Goal: Task Accomplishment & Management: Complete application form

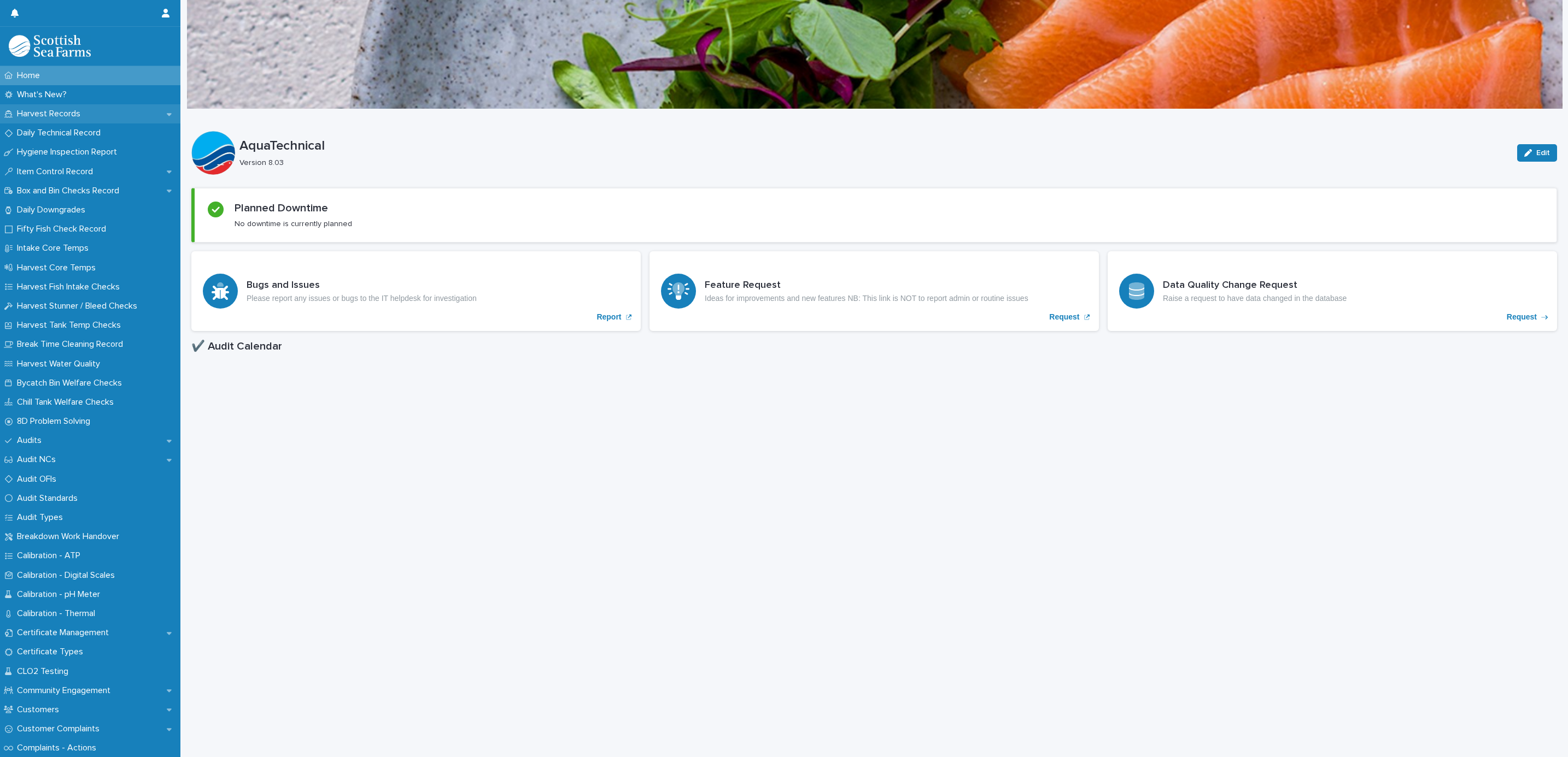
click at [39, 112] on p "Harvest Records" at bounding box center [51, 114] width 77 height 10
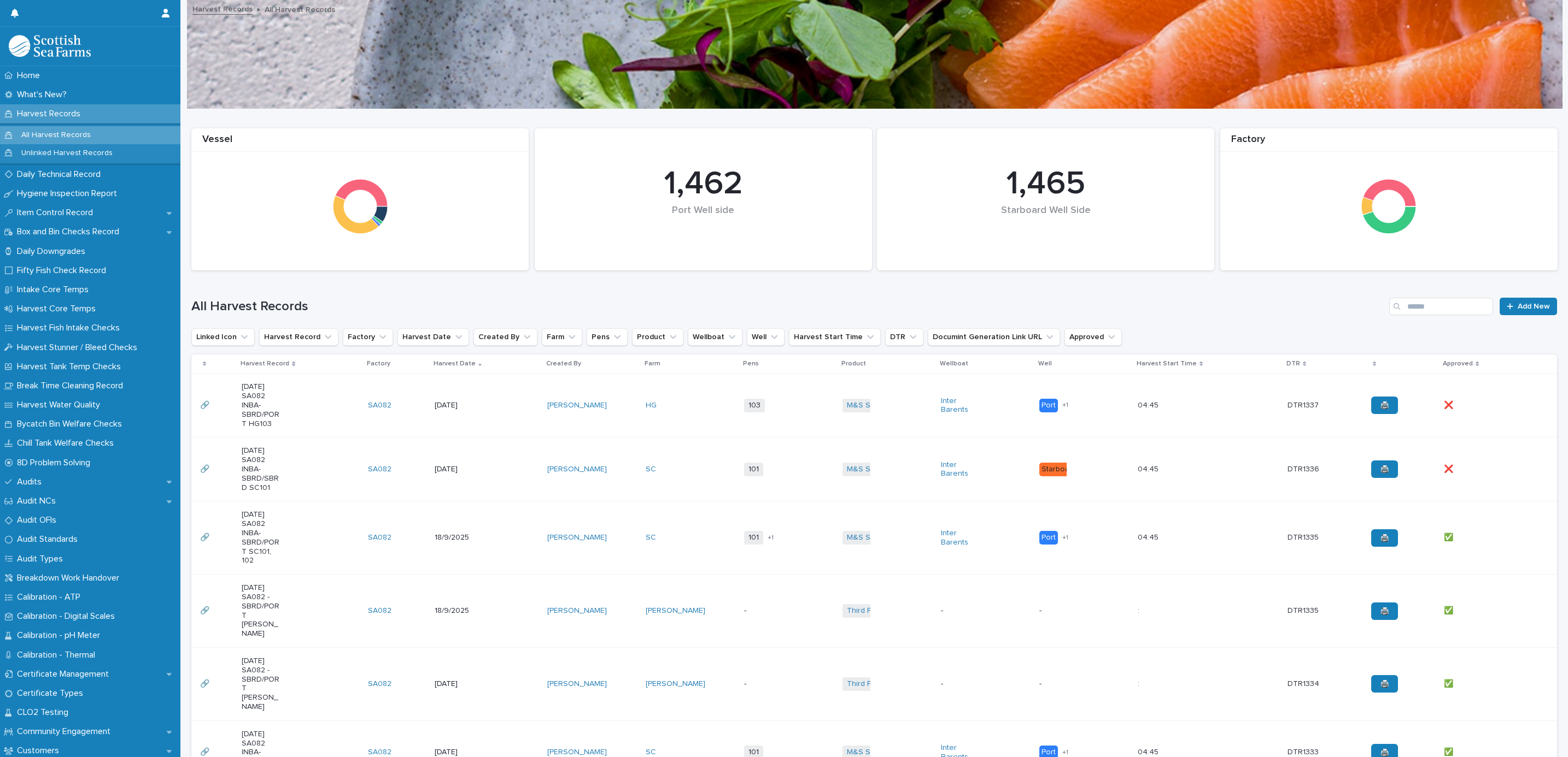
click at [774, 388] on td "103 + 0" at bounding box center [788, 405] width 98 height 64
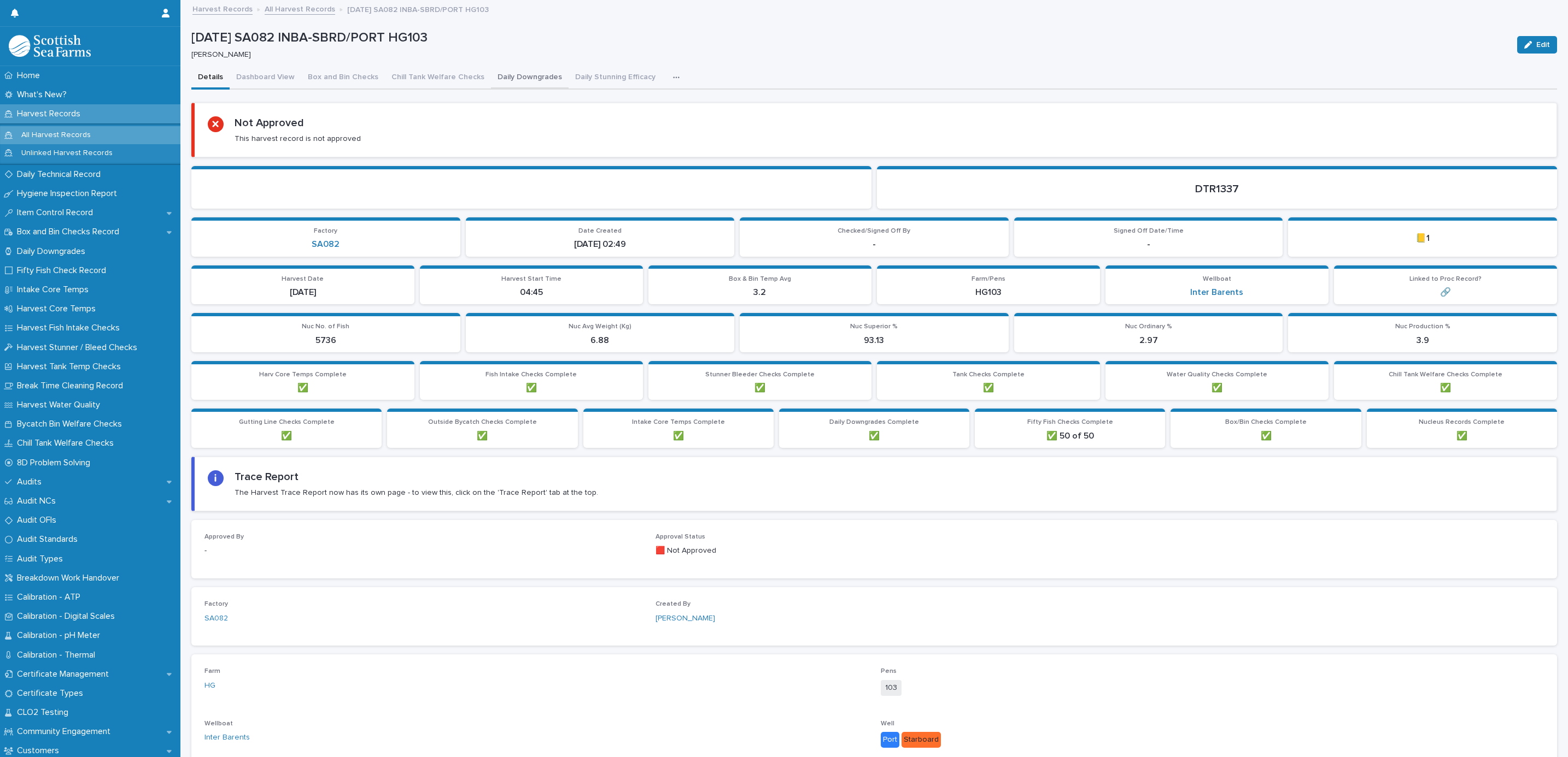
click at [511, 74] on button "Daily Downgrades" at bounding box center [530, 78] width 77 height 23
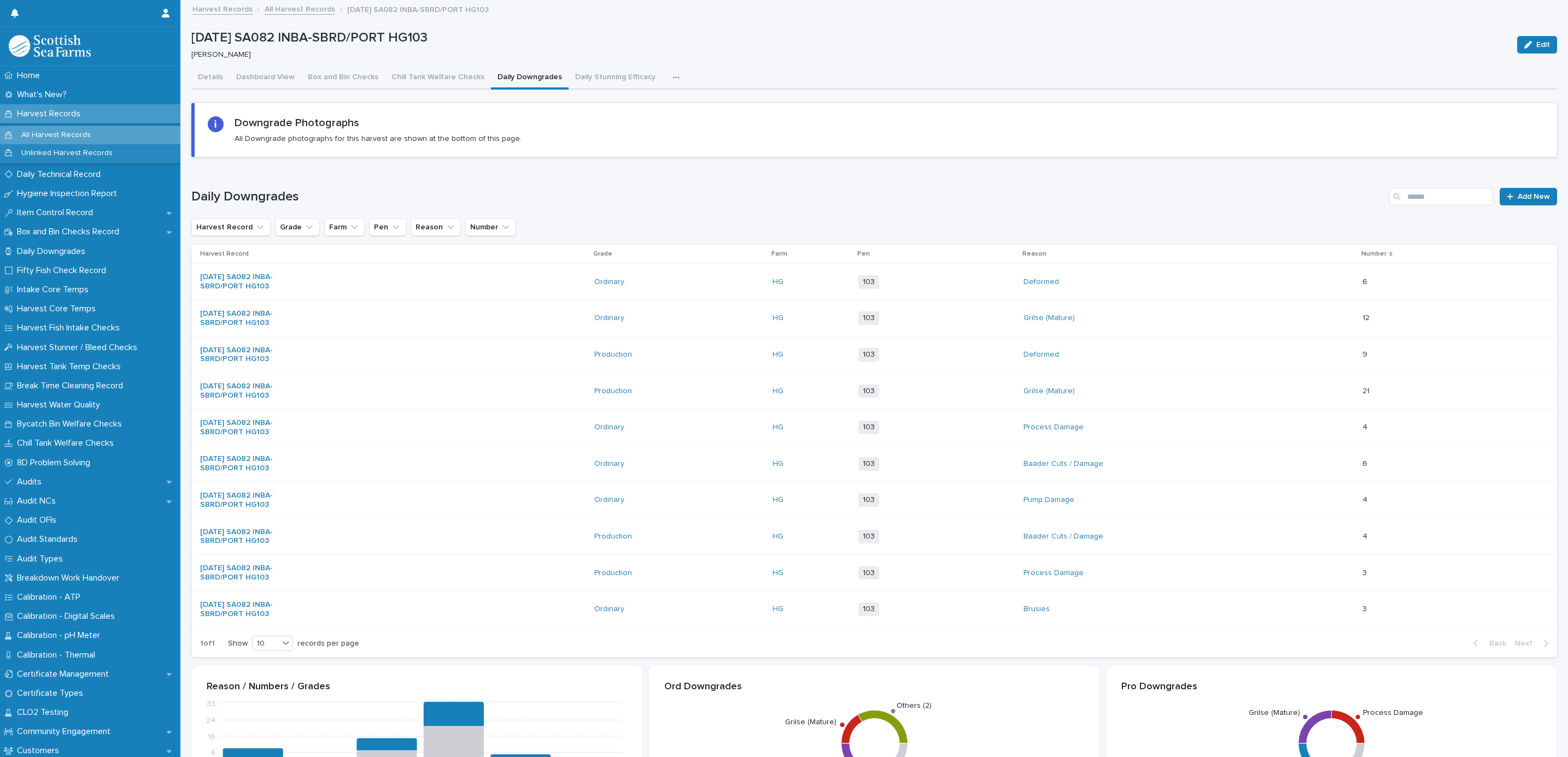
click at [273, 5] on link "All Harvest Records" at bounding box center [299, 8] width 70 height 13
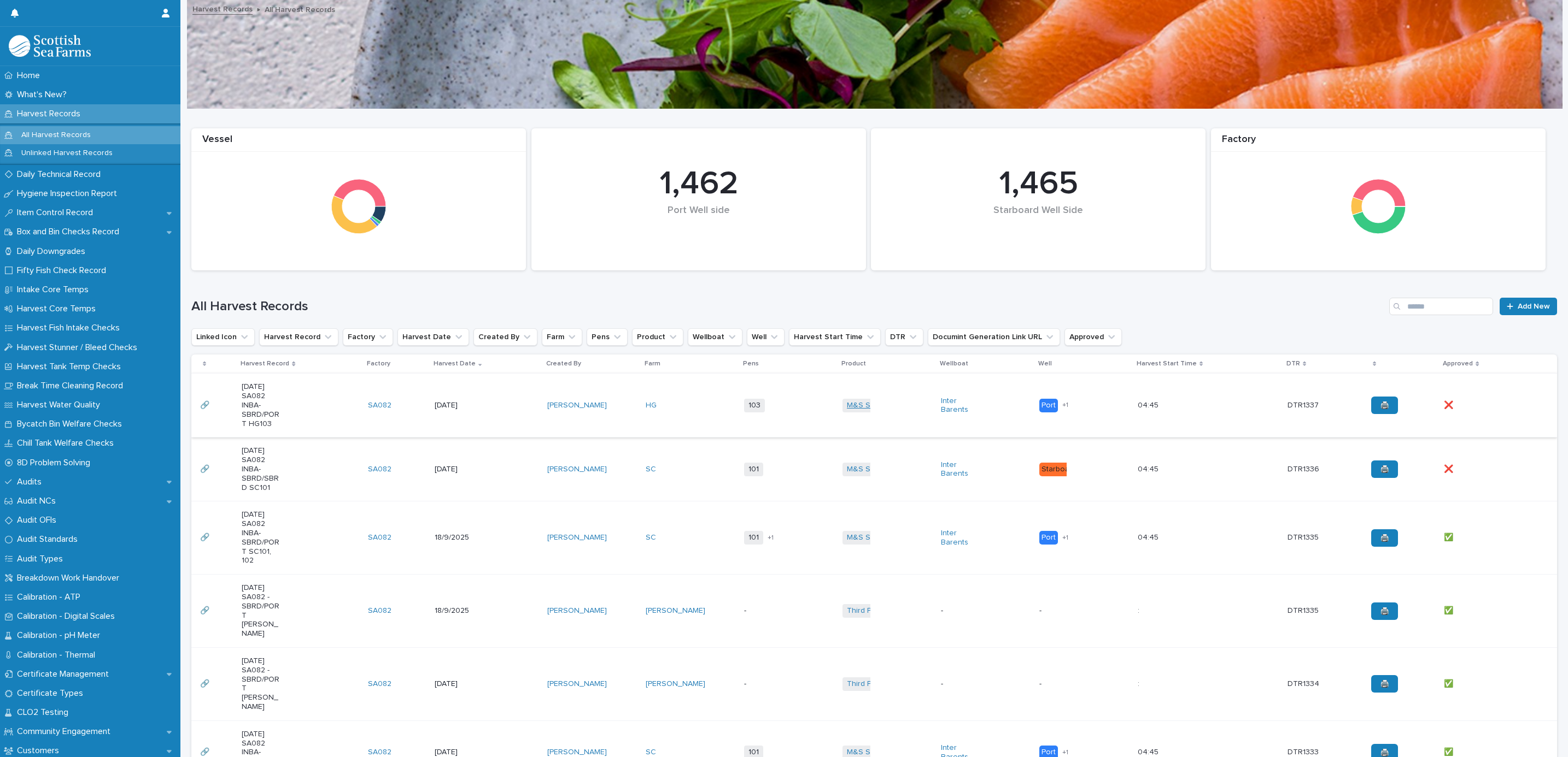
click at [874, 391] on td "M&S Select + 0" at bounding box center [887, 405] width 98 height 64
click button "button"
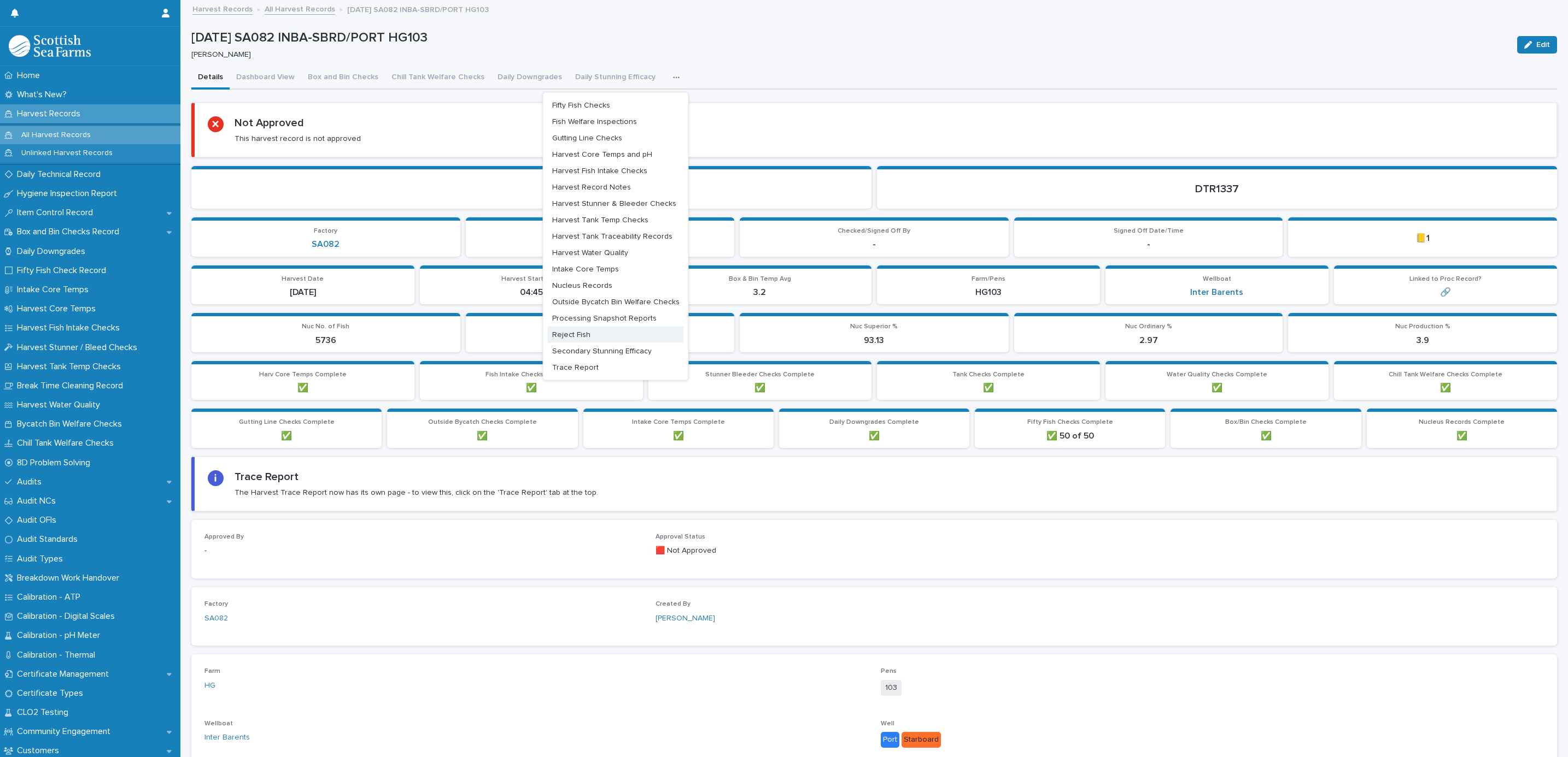
click at [579, 328] on button "Reject Fish" at bounding box center [615, 334] width 136 height 16
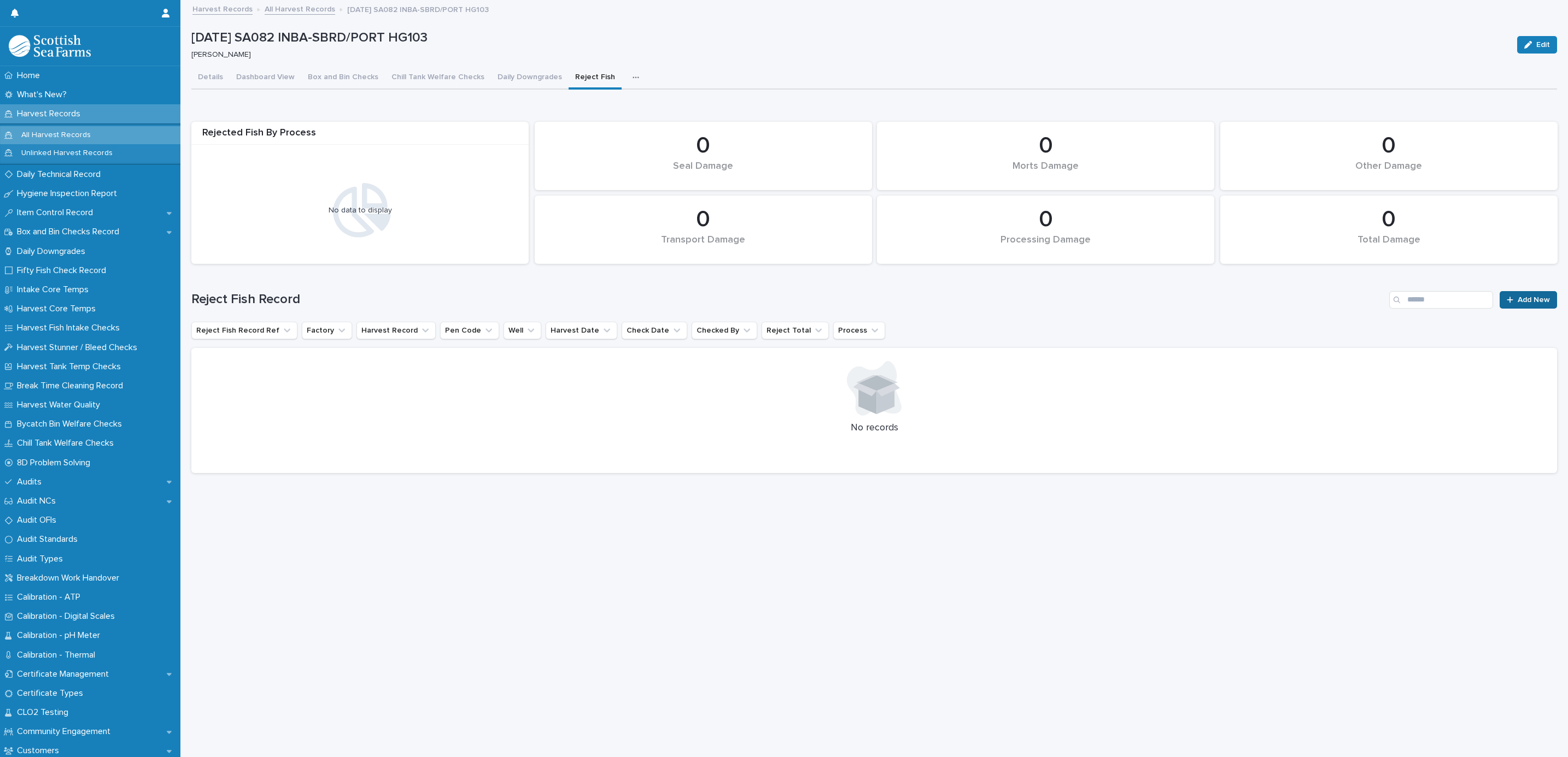
click at [1507, 297] on div at bounding box center [1512, 300] width 11 height 8
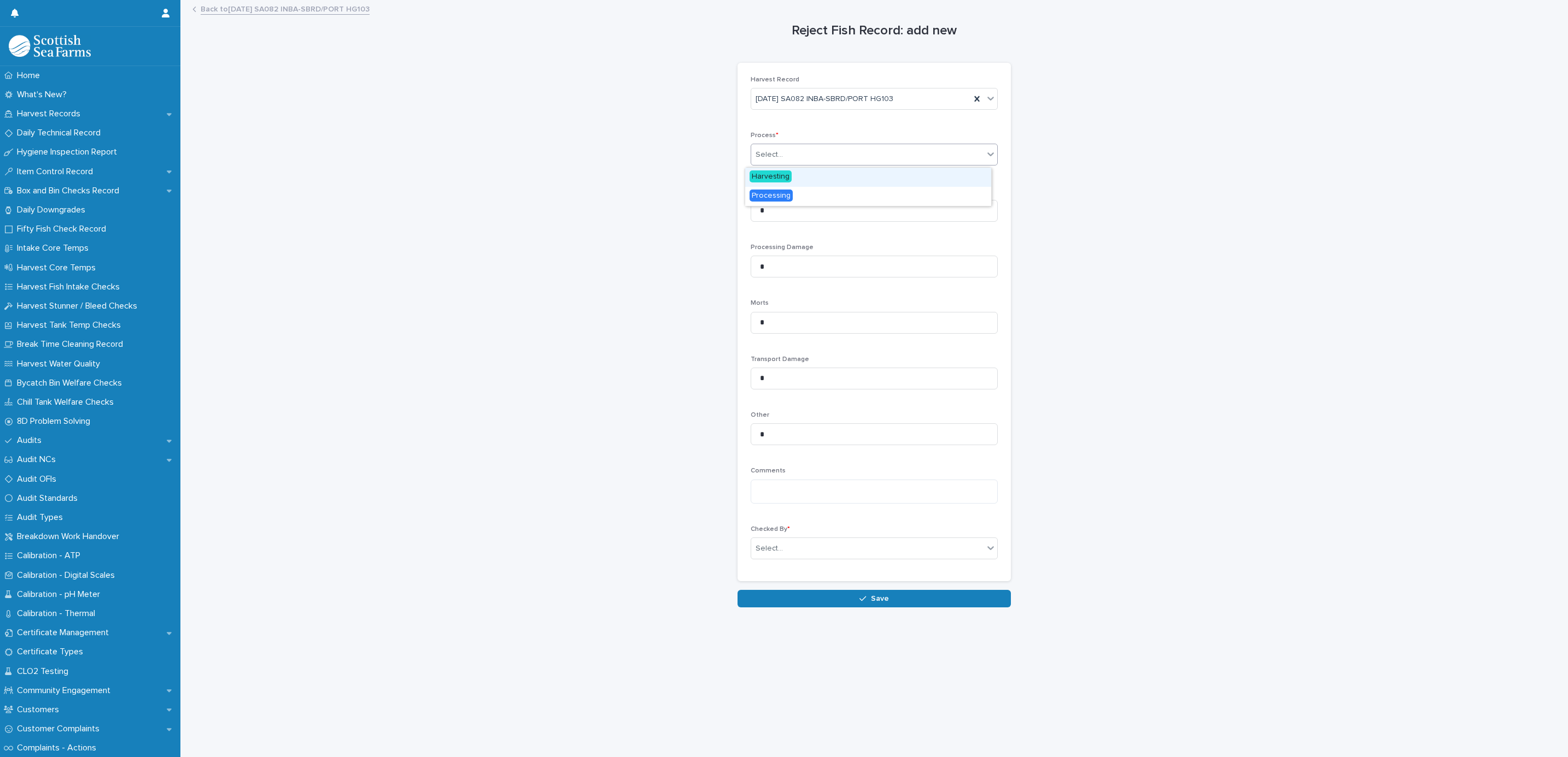
click at [804, 161] on div "Select..." at bounding box center [867, 155] width 233 height 18
click at [781, 181] on span "Harvesting" at bounding box center [771, 176] width 42 height 12
drag, startPoint x: 794, startPoint y: 313, endPoint x: 710, endPoint y: 315, distance: 84.0
click at [710, 315] on div "Reject Fish Record: add new Loading... Saving… Loading... Saving… Loading... Sa…" at bounding box center [874, 304] width 1366 height 606
type input "**"
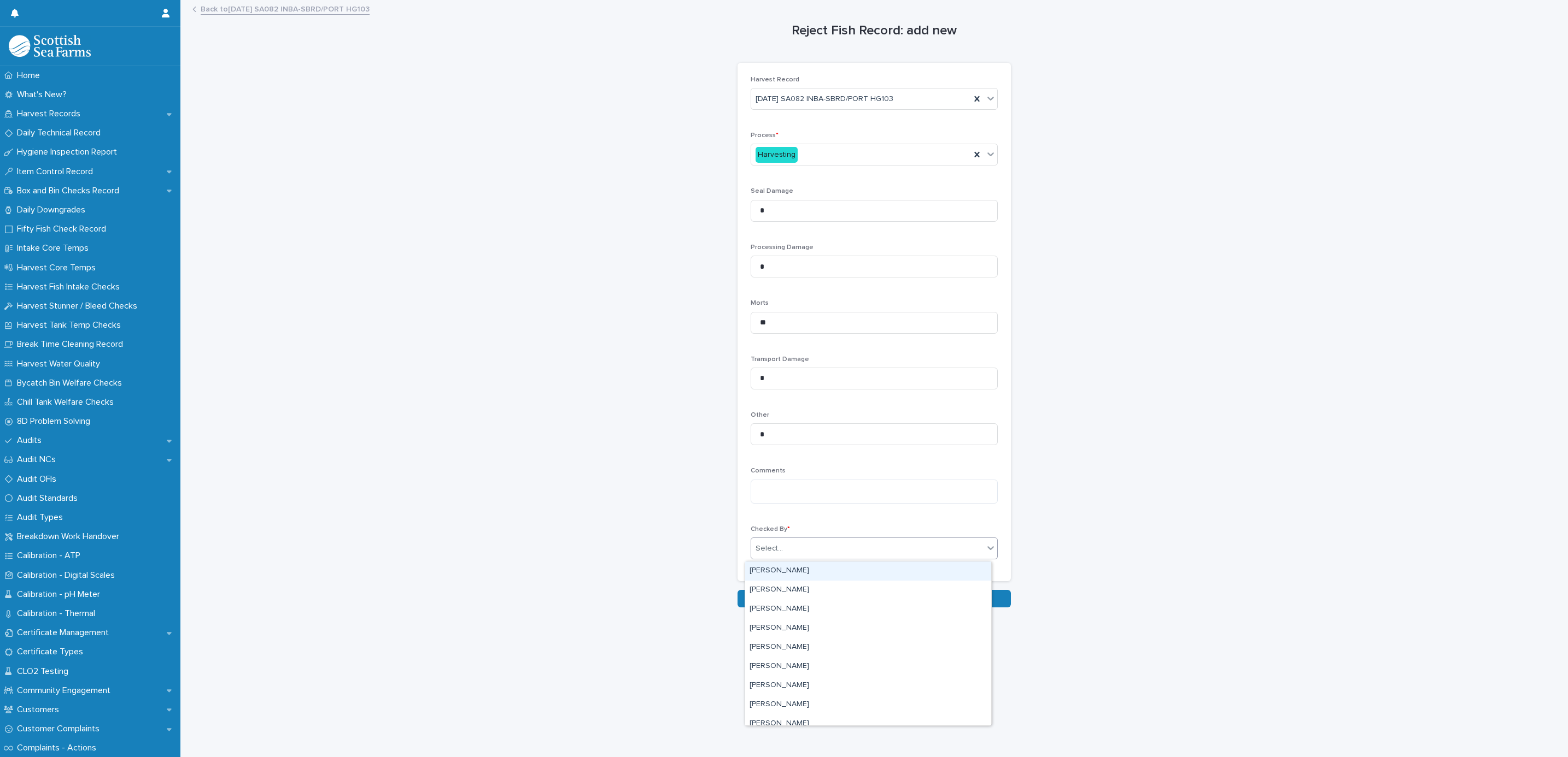
click at [784, 556] on div "Select..." at bounding box center [867, 549] width 233 height 18
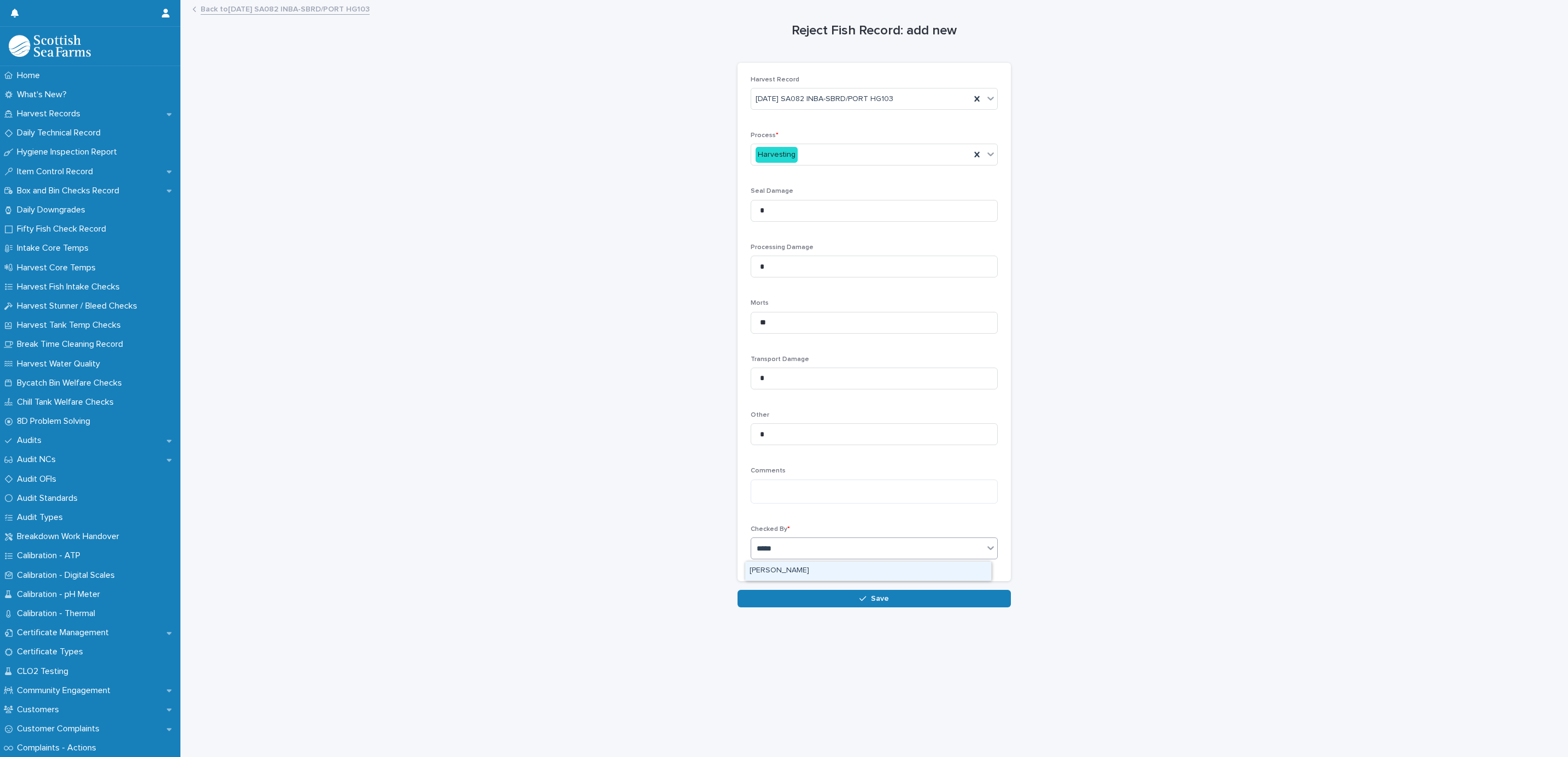
type input "******"
click at [781, 566] on div "[PERSON_NAME]" at bounding box center [868, 571] width 246 height 19
click at [790, 595] on button "Save" at bounding box center [874, 599] width 273 height 18
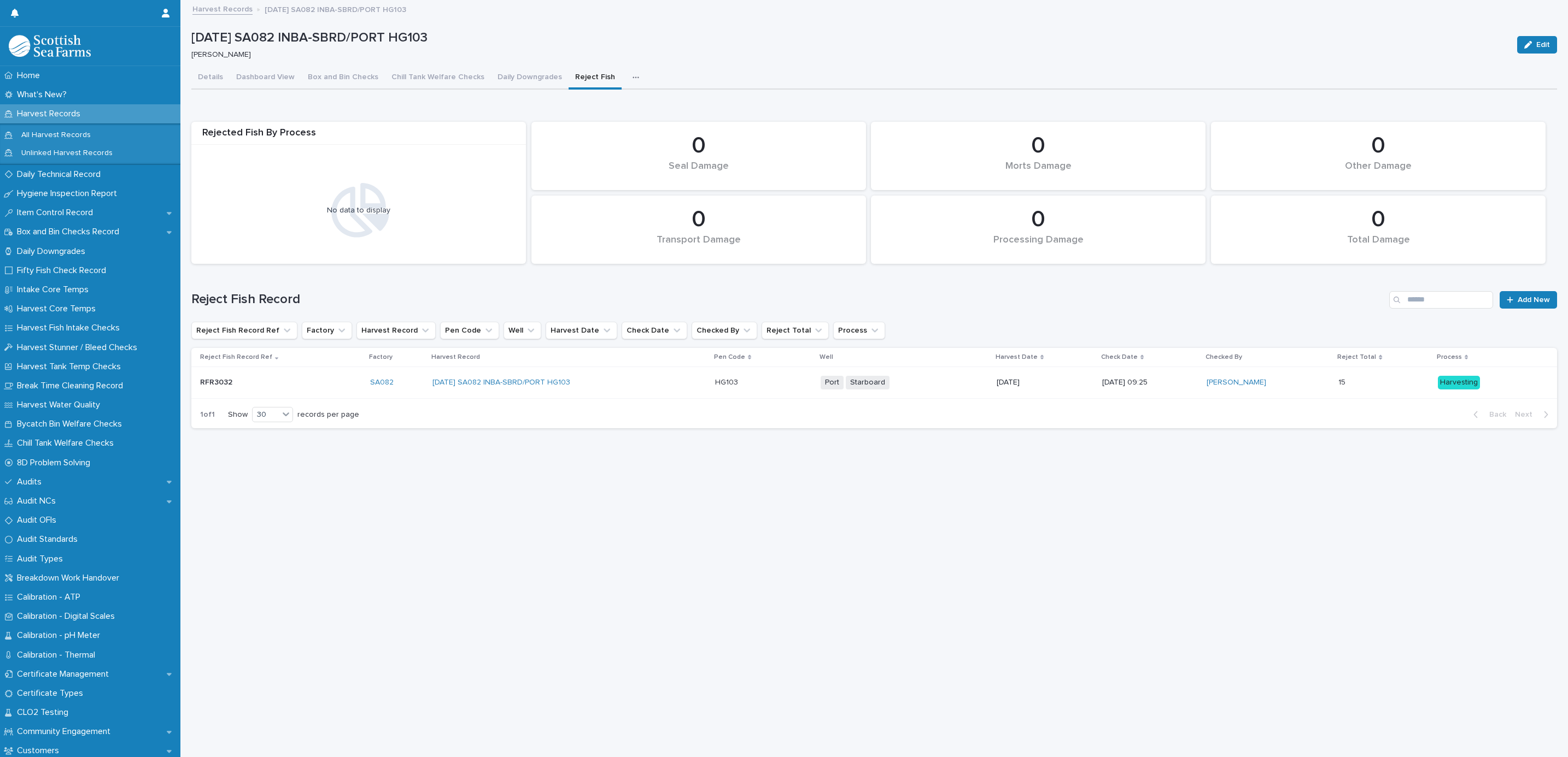
click at [1507, 296] on div at bounding box center [1512, 300] width 11 height 8
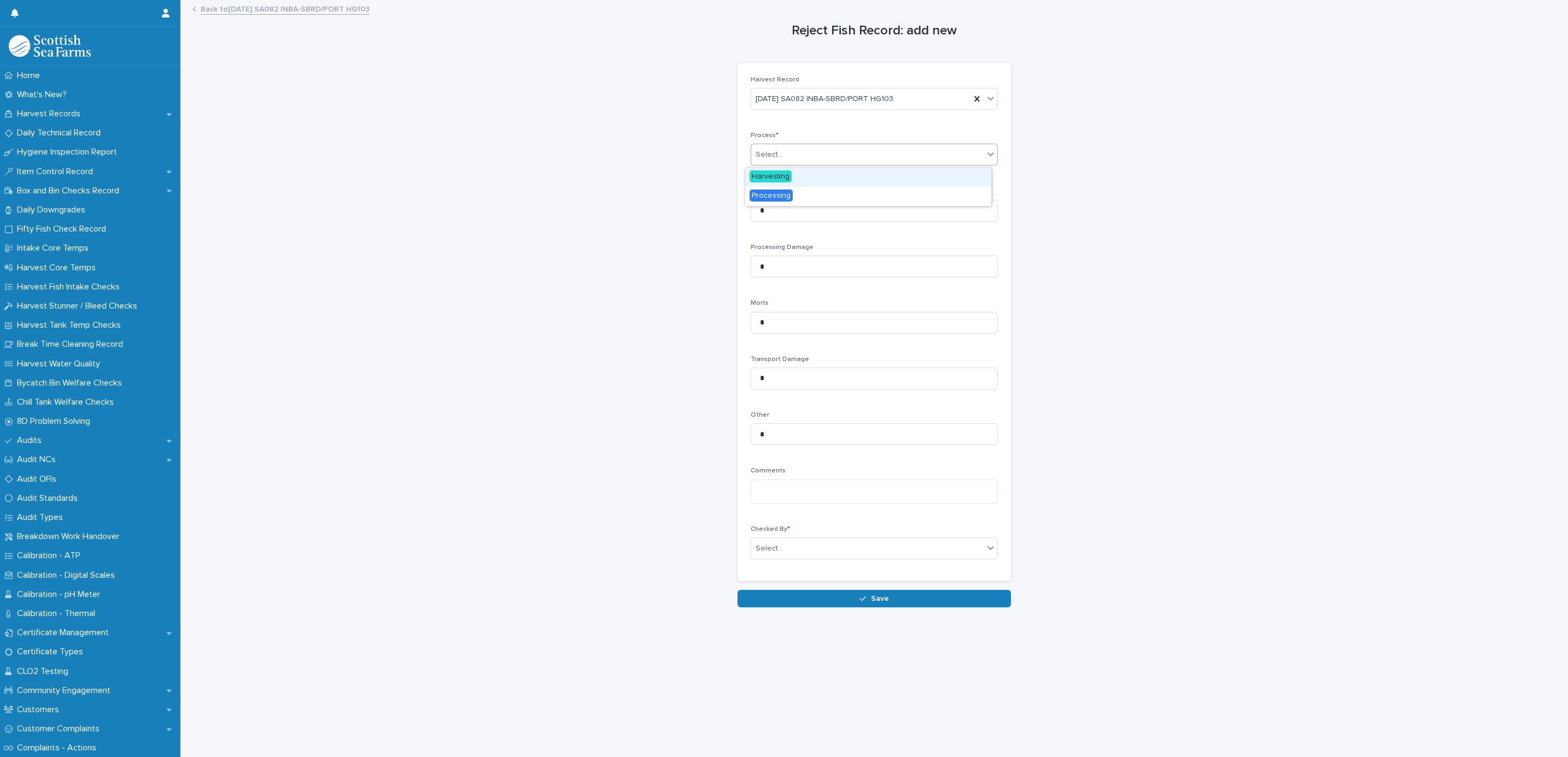
click at [832, 154] on div "Select..." at bounding box center [867, 155] width 233 height 18
click at [811, 193] on div "Processing" at bounding box center [868, 196] width 246 height 19
drag, startPoint x: 783, startPoint y: 277, endPoint x: 750, endPoint y: 271, distance: 33.5
click at [750, 271] on input "*" at bounding box center [874, 267] width 247 height 22
type input "**"
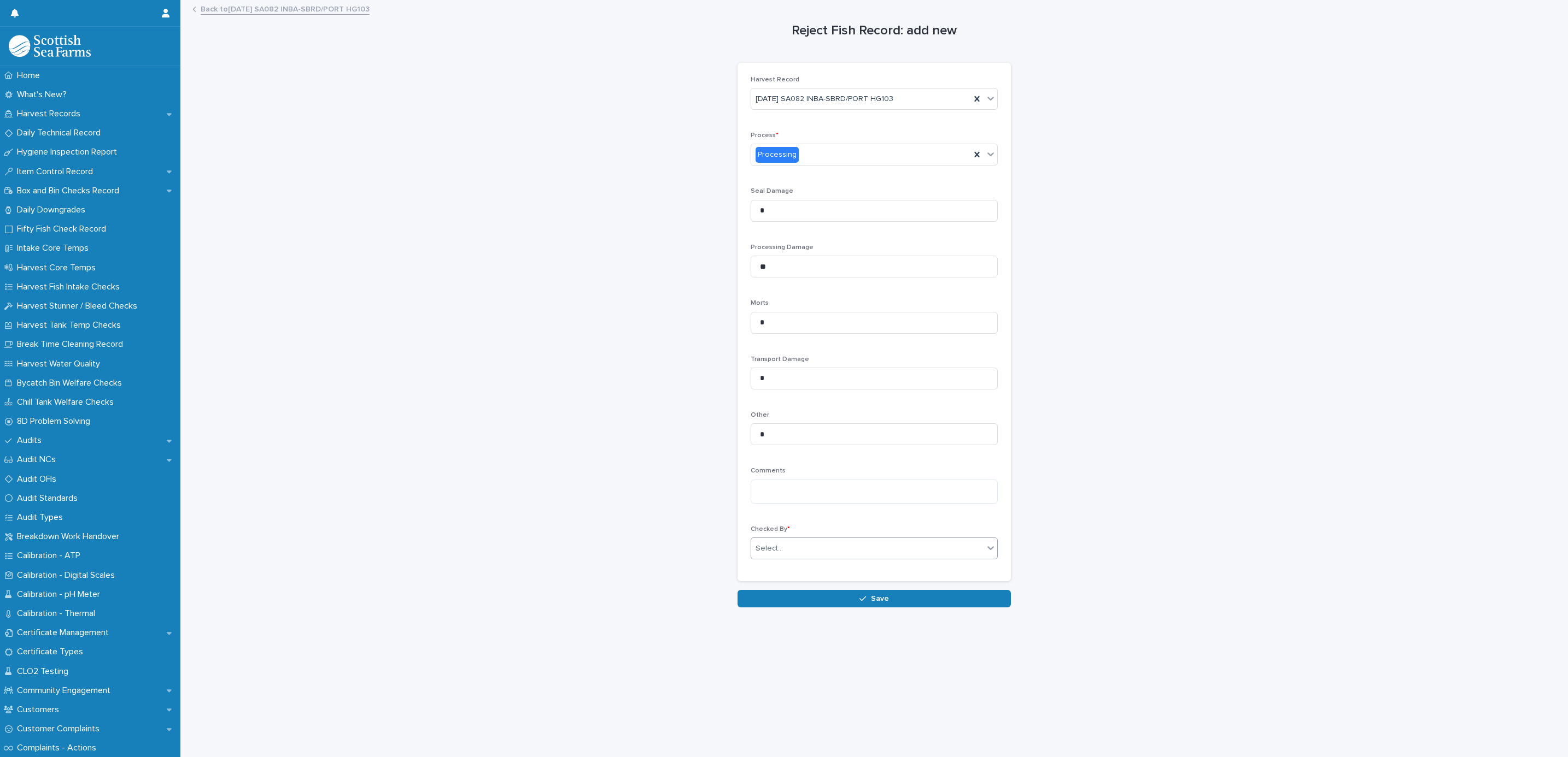
click at [821, 554] on div "Select..." at bounding box center [867, 549] width 233 height 18
type input "*"
type input "*****"
click at [794, 582] on div "[PERSON_NAME]" at bounding box center [868, 571] width 247 height 20
click at [793, 578] on div "[PERSON_NAME]" at bounding box center [868, 571] width 246 height 19
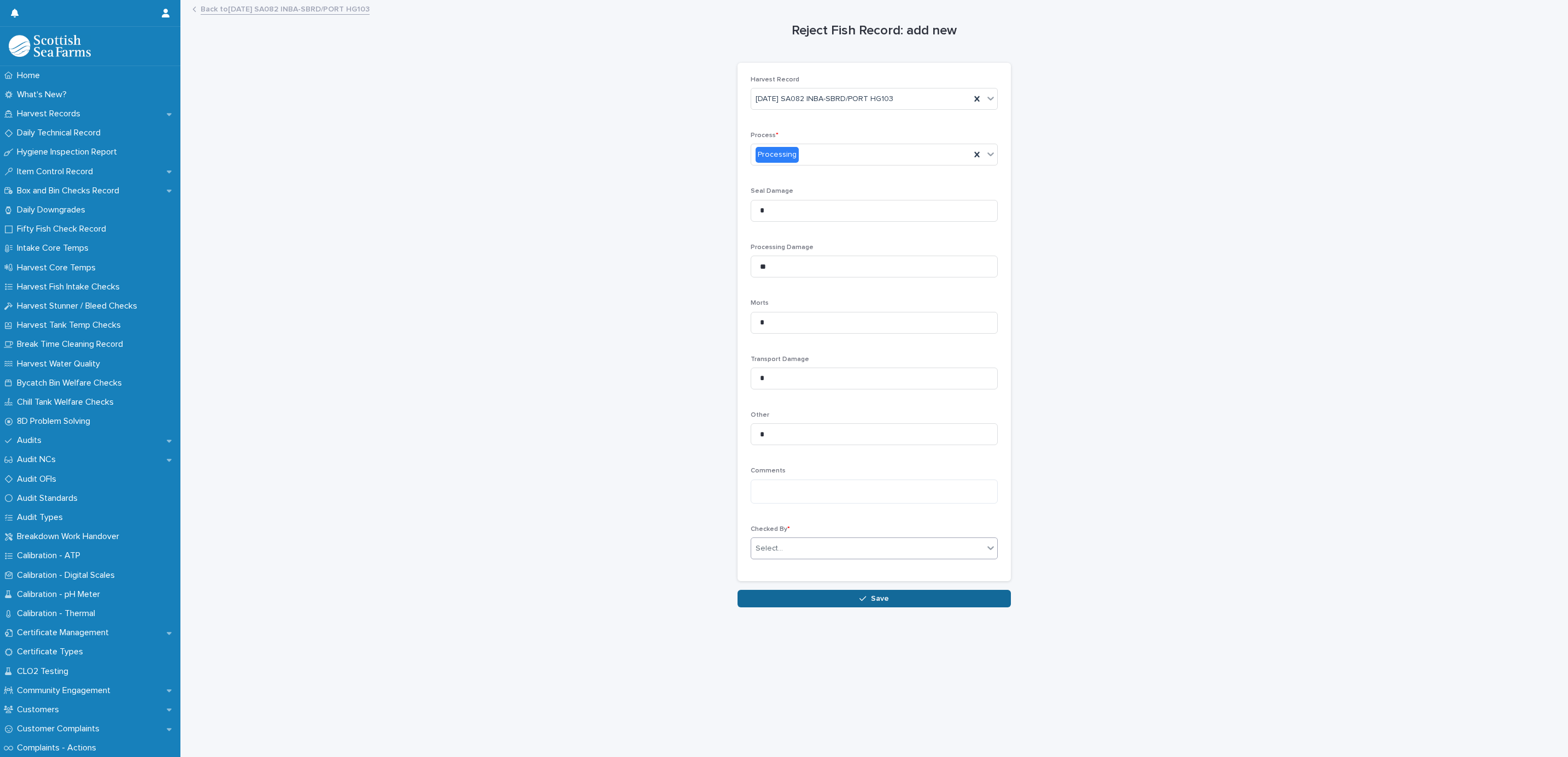
click at [807, 606] on button "Save" at bounding box center [874, 599] width 273 height 18
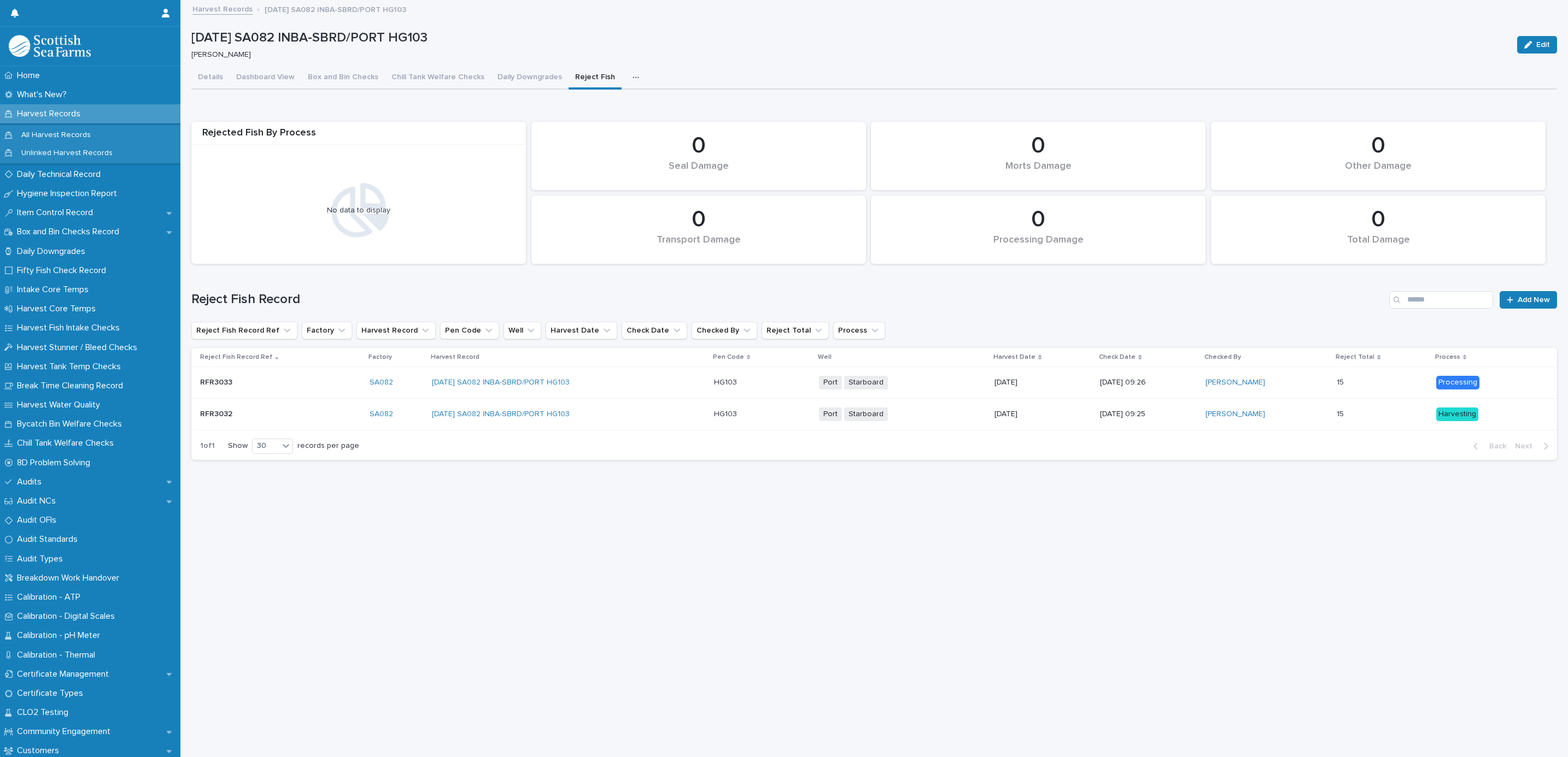
click at [222, 10] on link "Harvest Records" at bounding box center [222, 8] width 60 height 13
